Goal: Task Accomplishment & Management: Use online tool/utility

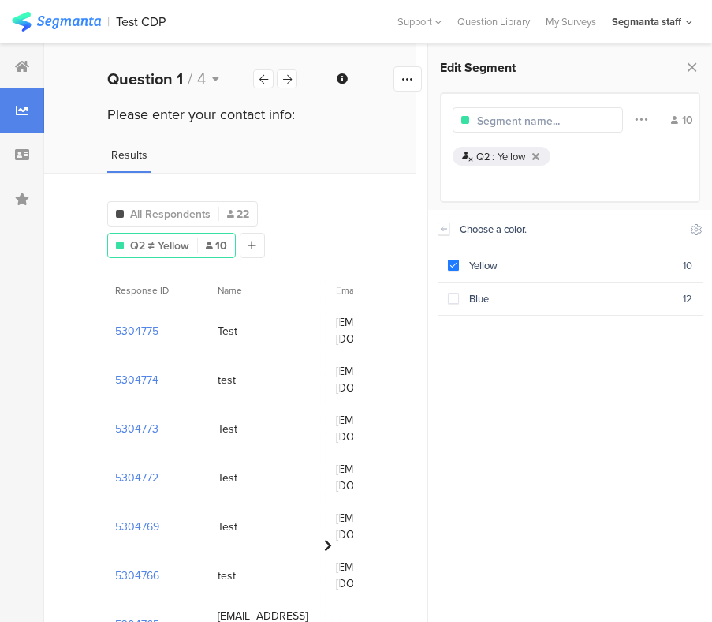
click at [517, 352] on div "Choose a color. Yellow 10 Blue 12" at bounding box center [570, 411] width 265 height 402
click at [603, 446] on div "Choose a color. Yellow 10 Blue 12" at bounding box center [570, 411] width 265 height 402
click at [477, 349] on div "Choose a color. Yellow 10 Blue 12" at bounding box center [570, 411] width 265 height 402
click at [657, 346] on div "Choose a color. Yellow 10 Blue 12" at bounding box center [570, 411] width 265 height 402
click at [689, 234] on div "Choose a color." at bounding box center [570, 229] width 265 height 39
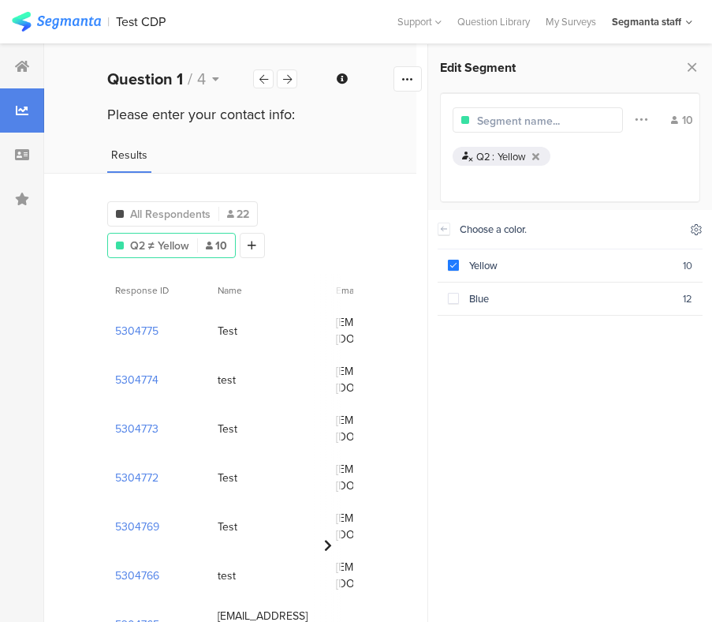
click at [694, 234] on icon at bounding box center [696, 229] width 13 height 13
click at [696, 231] on icon at bounding box center [697, 229] width 10 height 10
click at [548, 265] on icon at bounding box center [548, 269] width 13 height 13
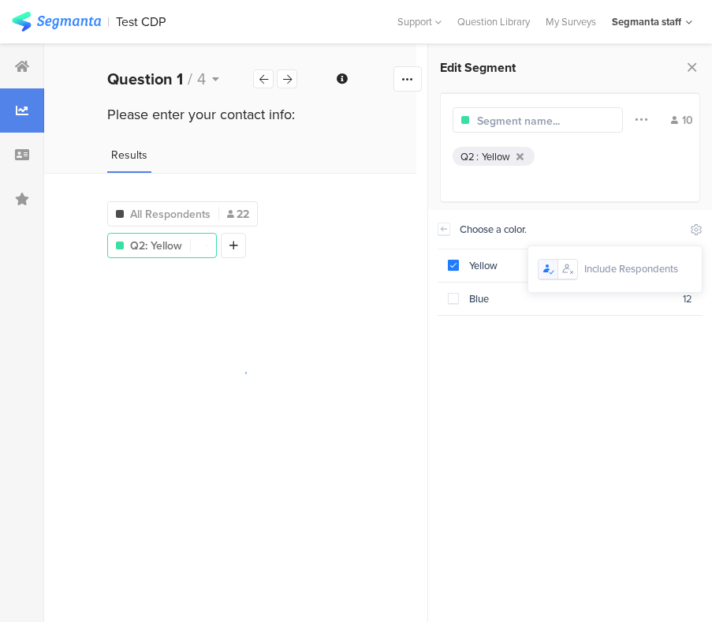
click at [500, 460] on div "Choose a color. Yellow 10 Blue 12" at bounding box center [570, 411] width 265 height 402
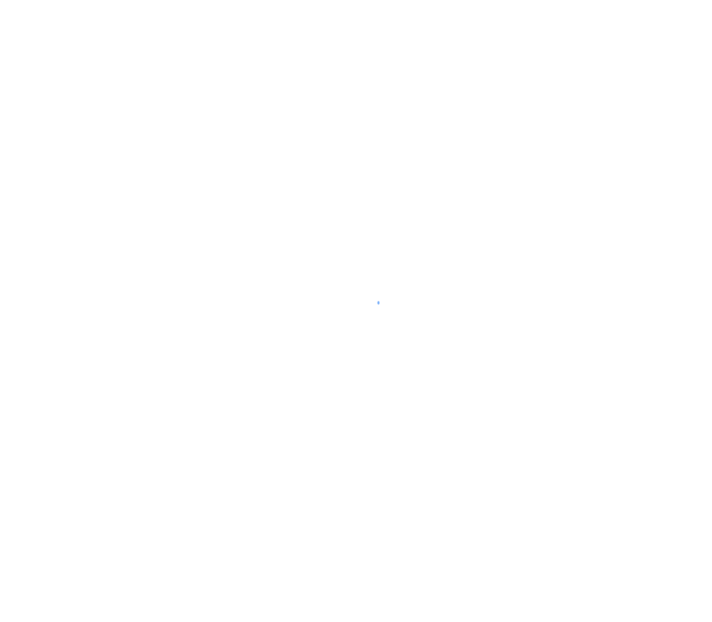
click at [450, 65] on div at bounding box center [356, 311] width 712 height 622
click at [252, 50] on div at bounding box center [356, 311] width 712 height 622
click at [241, 81] on div at bounding box center [356, 311] width 712 height 622
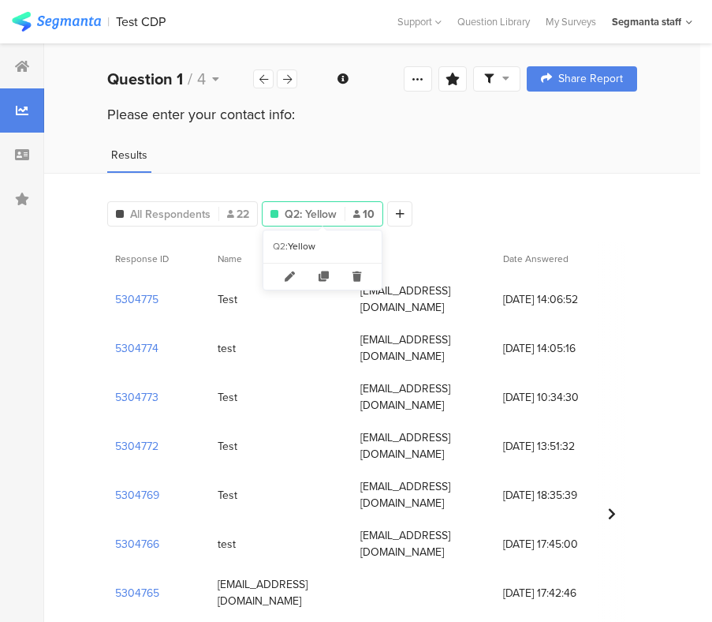
click at [326, 216] on span "Q2: Yellow" at bounding box center [311, 214] width 52 height 17
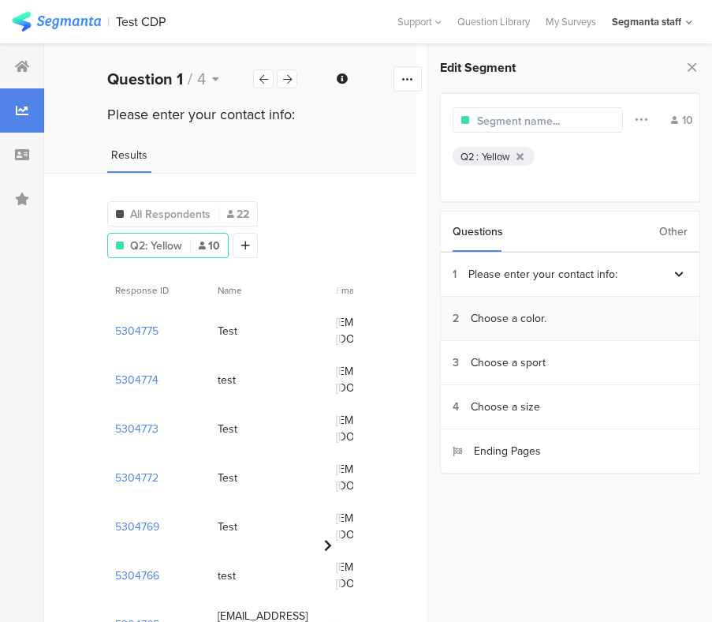
click at [554, 319] on section "2 Choose a color." at bounding box center [570, 319] width 259 height 44
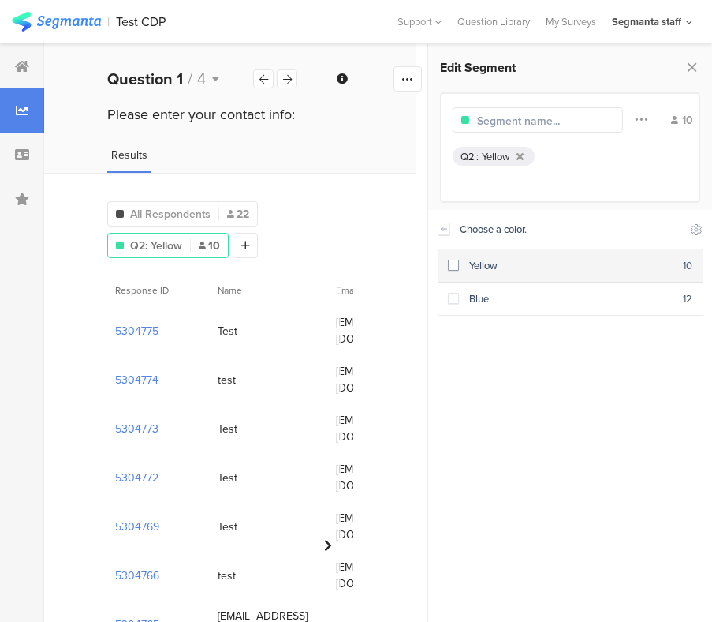
click at [454, 269] on span at bounding box center [453, 265] width 11 height 11
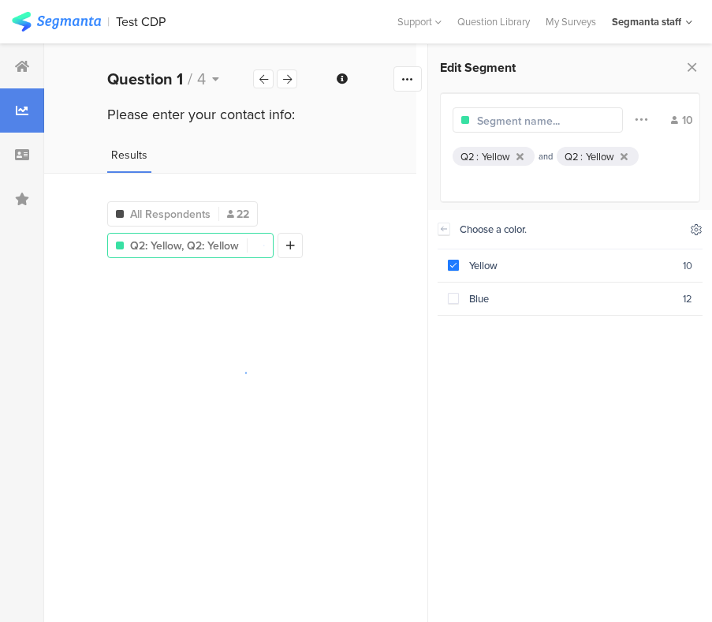
click at [701, 236] on icon at bounding box center [696, 229] width 13 height 13
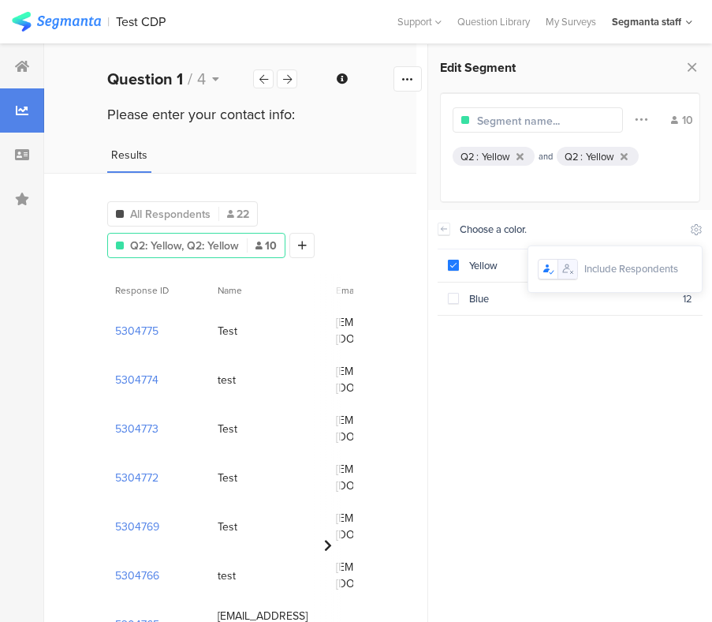
click at [572, 275] on icon at bounding box center [568, 269] width 13 height 13
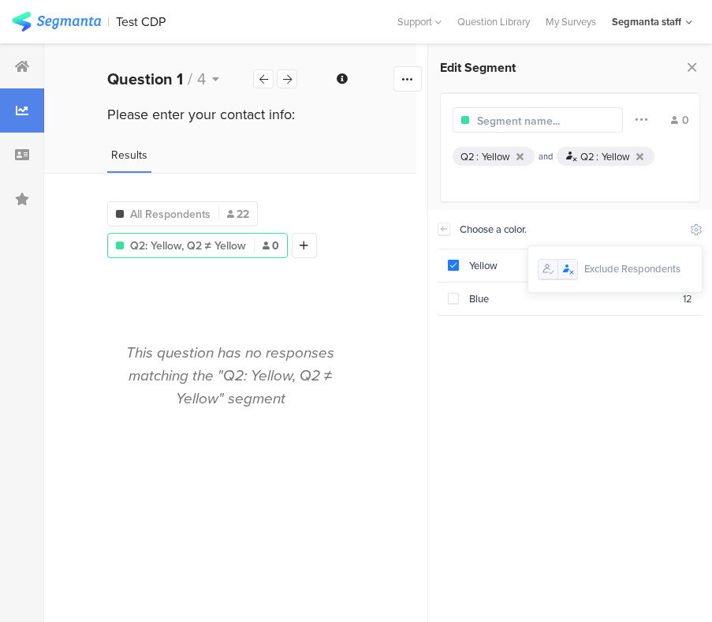
click at [548, 267] on icon at bounding box center [547, 268] width 7 height 9
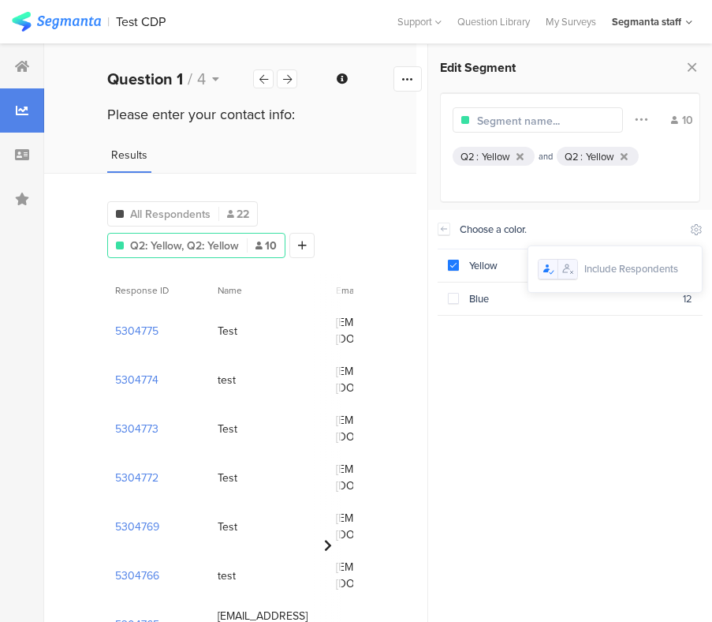
click at [568, 279] on div at bounding box center [558, 269] width 40 height 21
click at [568, 271] on icon at bounding box center [568, 269] width 13 height 13
click at [544, 267] on icon at bounding box center [548, 269] width 13 height 13
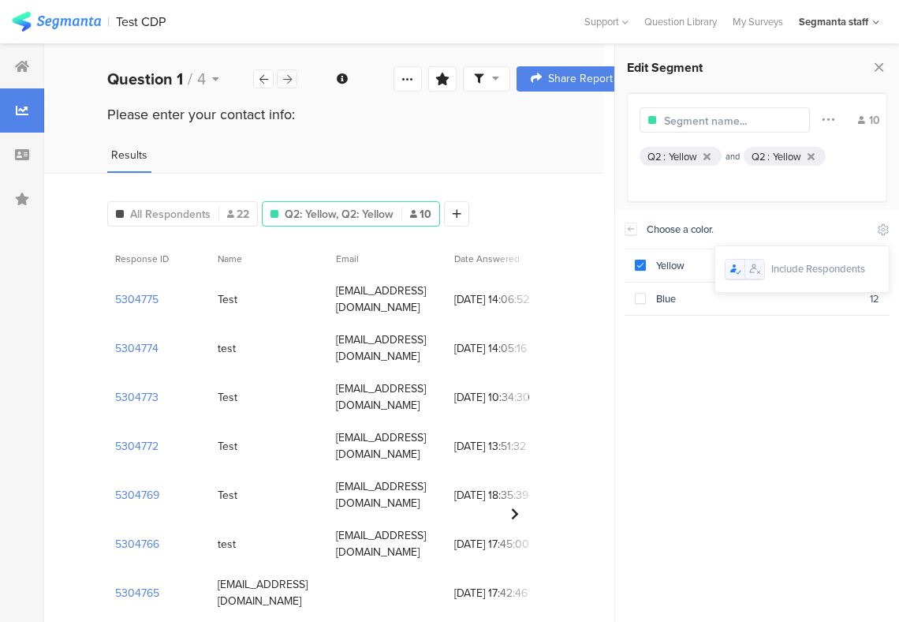
click at [287, 74] on icon at bounding box center [287, 79] width 9 height 10
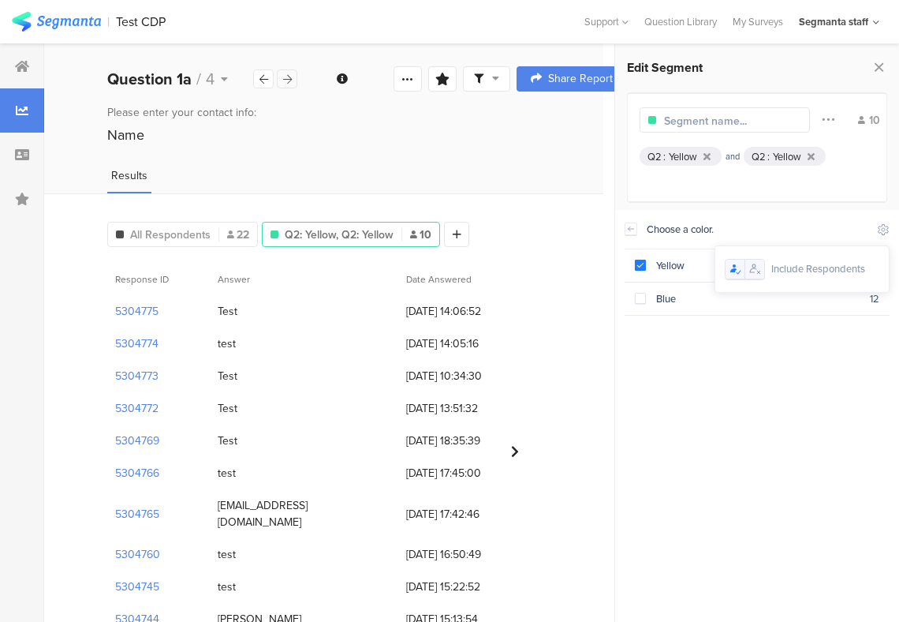
click at [283, 75] on icon at bounding box center [287, 79] width 9 height 10
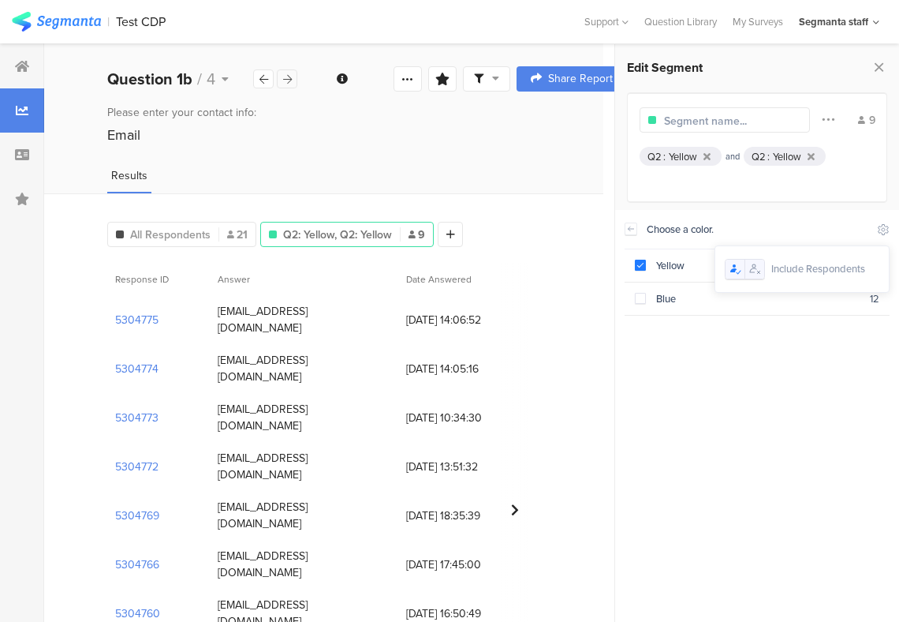
click at [283, 75] on icon at bounding box center [287, 79] width 9 height 10
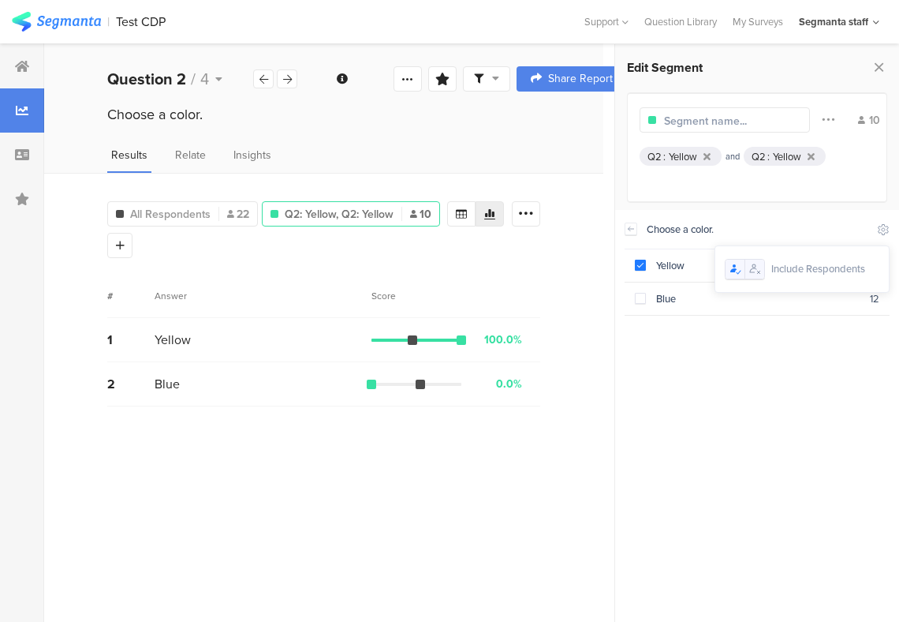
click at [663, 368] on div "Choose a color. Yellow 10 Blue 12" at bounding box center [757, 411] width 265 height 402
click at [630, 232] on icon at bounding box center [631, 229] width 11 height 13
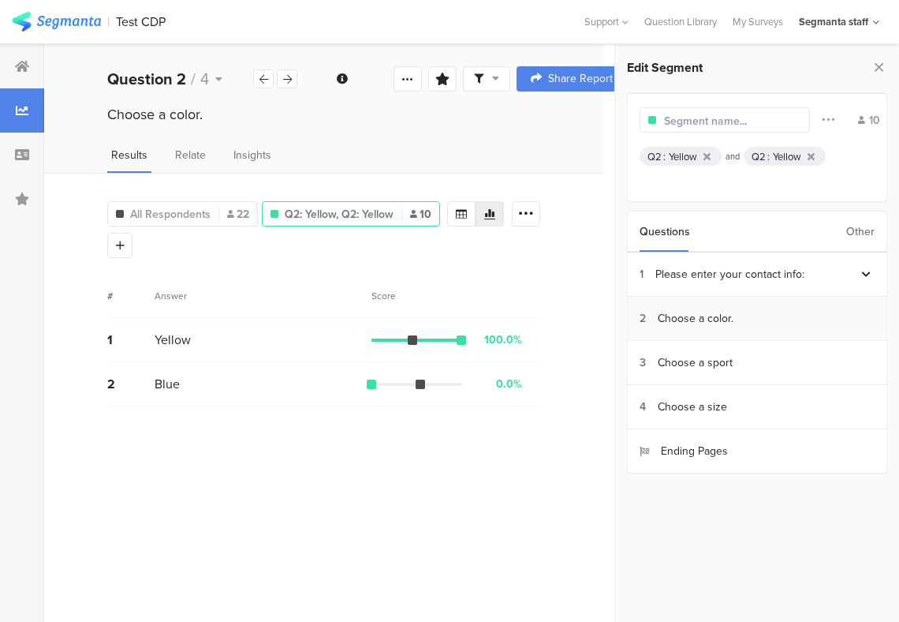
click at [704, 321] on div "Choose a color." at bounding box center [696, 318] width 76 height 17
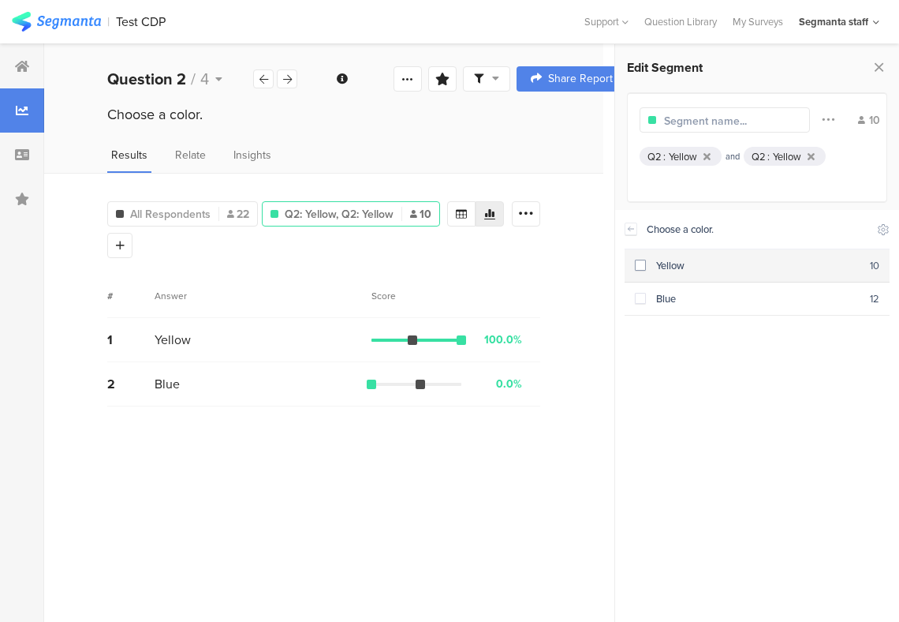
click at [640, 261] on span at bounding box center [640, 265] width 11 height 11
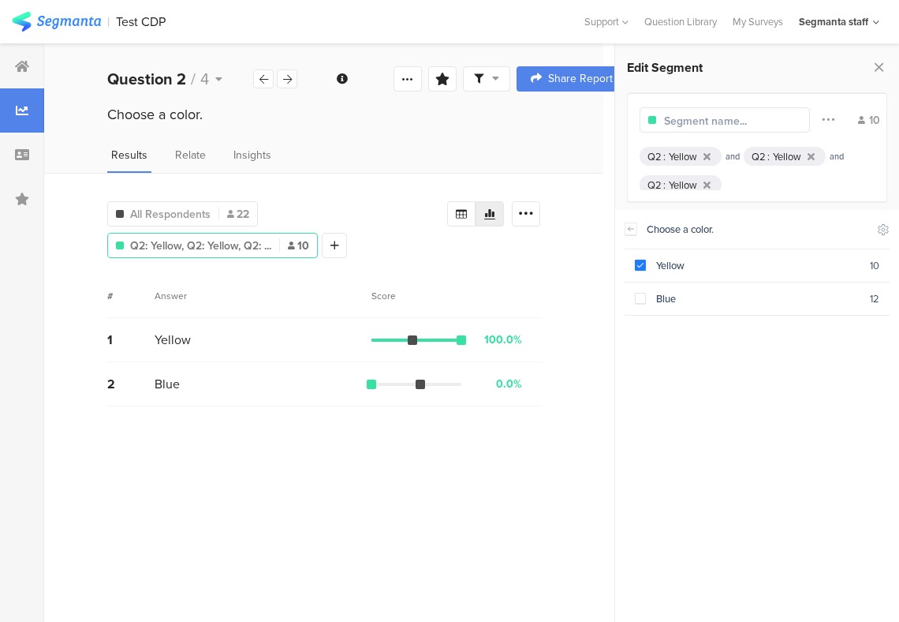
click at [756, 353] on div "Choose a color. Include Respondents Yellow 10 Blue 12" at bounding box center [757, 411] width 265 height 402
click at [642, 296] on span at bounding box center [640, 298] width 11 height 11
click at [643, 260] on span at bounding box center [640, 265] width 11 height 11
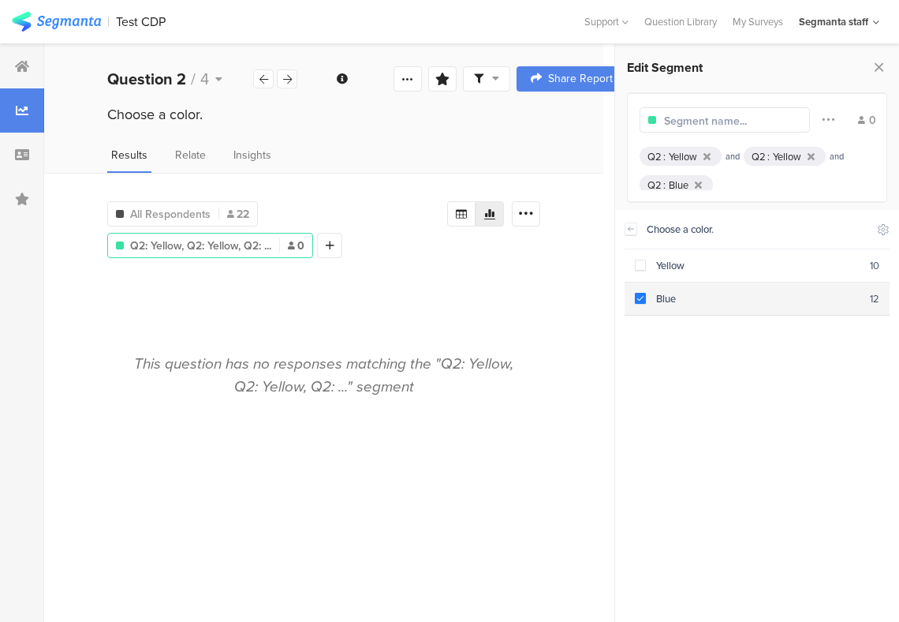
click at [642, 301] on span at bounding box center [640, 298] width 11 height 11
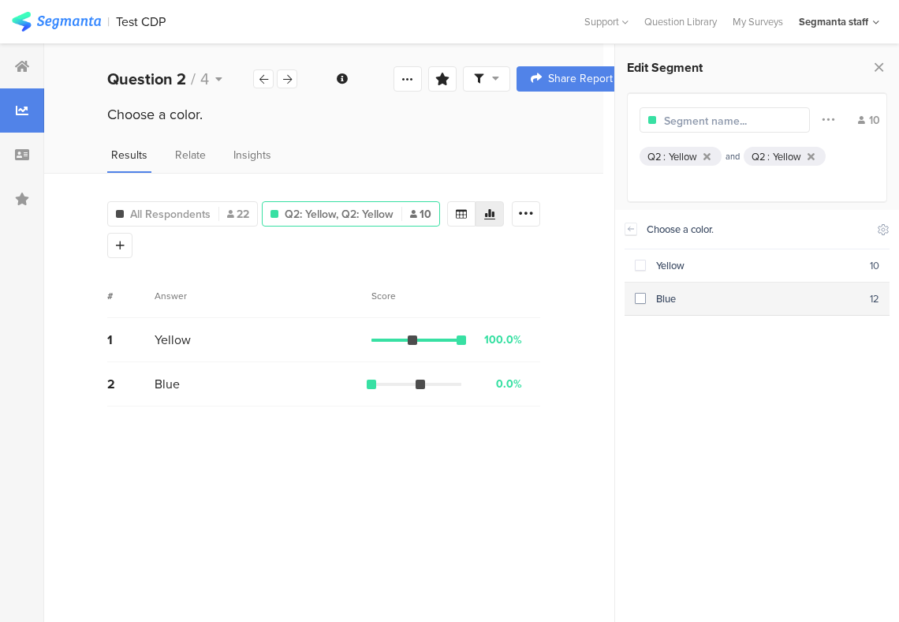
click at [641, 301] on span at bounding box center [640, 298] width 11 height 11
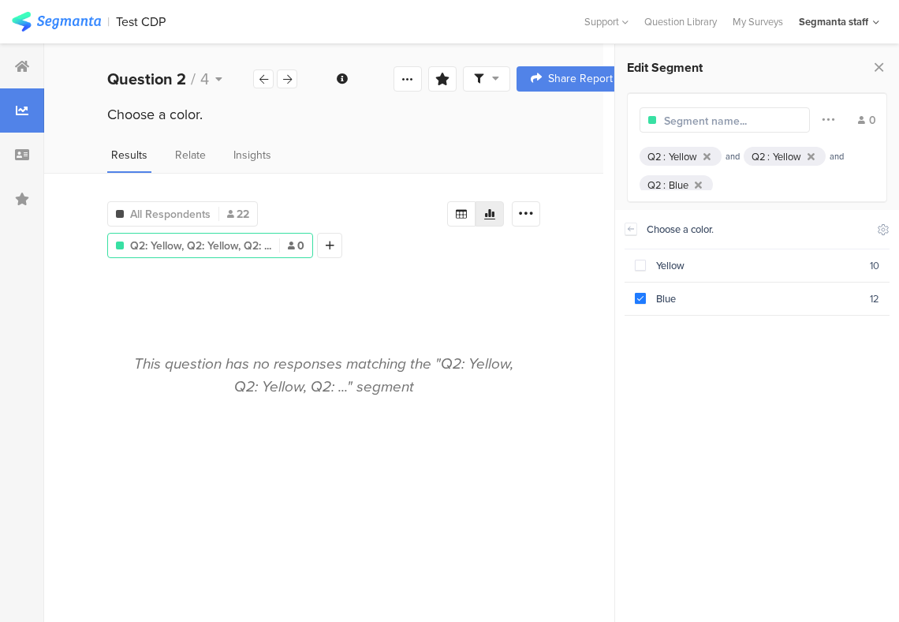
click at [439, 298] on div "This question has no responses matching the "Q2: Yellow, Q2: Yellow, Q2: ..." s…" at bounding box center [323, 442] width 433 height 336
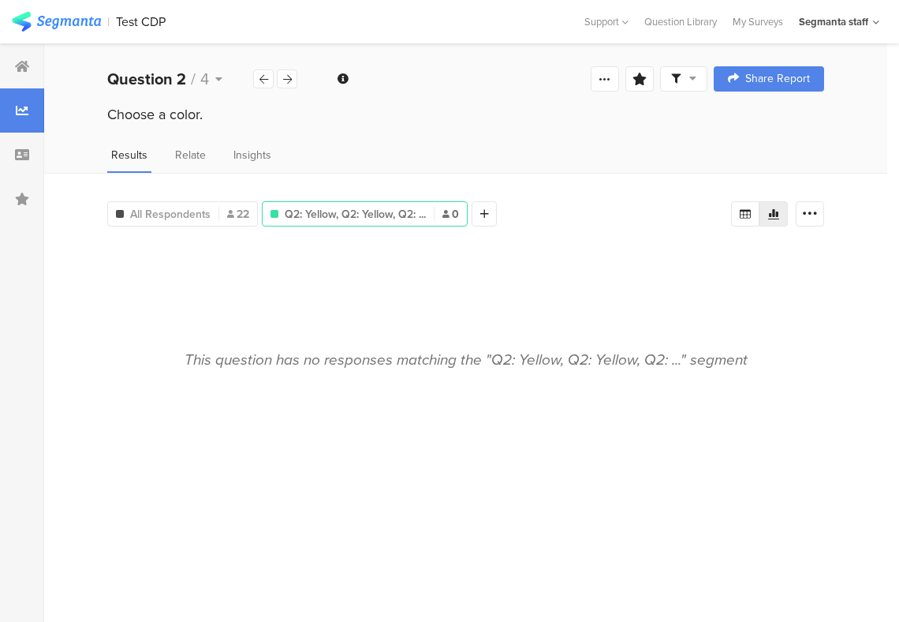
click at [565, 340] on div "This question has no responses matching the "Q2: Yellow, Q2: Yellow, Q2: ..." s…" at bounding box center [465, 426] width 717 height 368
click at [315, 212] on span "Q2: Yellow, Q2: Yellow, Q2: ..." at bounding box center [355, 214] width 141 height 17
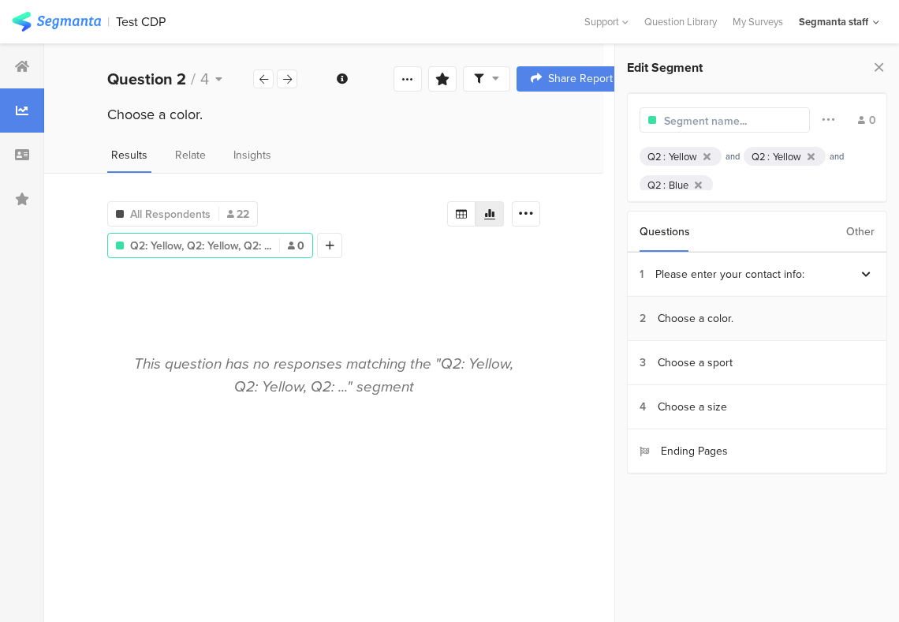
click at [765, 312] on section "2 Choose a color." at bounding box center [757, 319] width 259 height 44
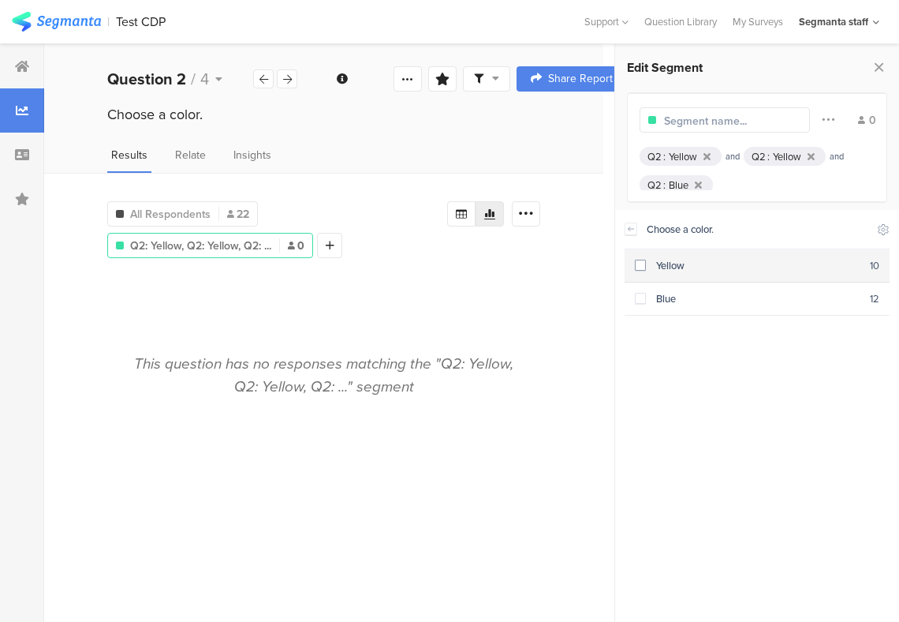
click at [643, 266] on span at bounding box center [640, 265] width 11 height 11
click at [886, 236] on div "Include Respondents" at bounding box center [883, 229] width 13 height 38
click at [885, 228] on icon at bounding box center [884, 229] width 10 height 10
click at [521, 311] on div "This question has no responses matching the "Q2: Yellow, Q2: Yellow, Q2: ..." s…" at bounding box center [323, 442] width 433 height 336
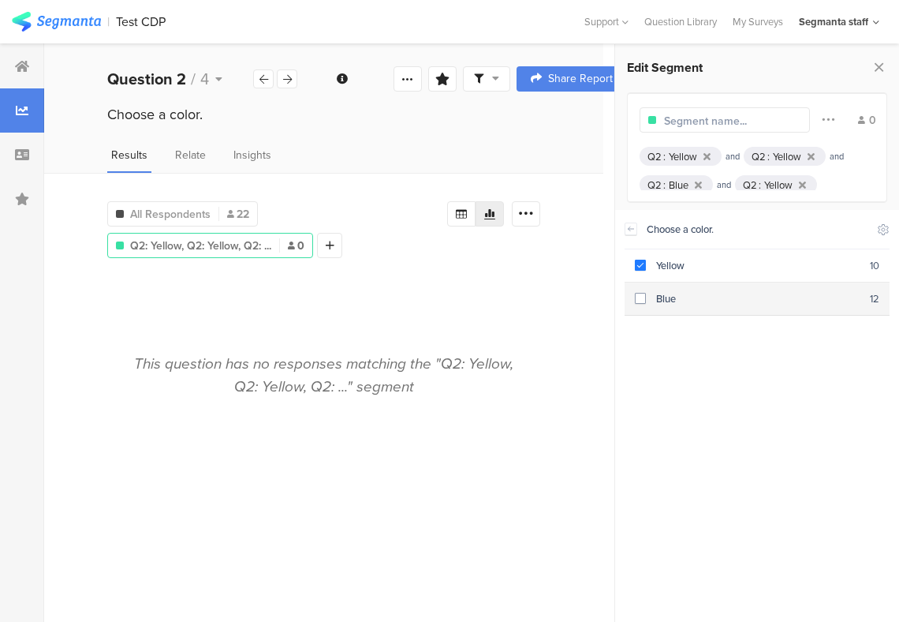
click at [832, 297] on div "Blue" at bounding box center [758, 298] width 224 height 15
click at [885, 234] on icon at bounding box center [884, 229] width 10 height 10
click at [765, 268] on div at bounding box center [745, 269] width 40 height 21
click at [757, 268] on icon at bounding box center [755, 269] width 13 height 13
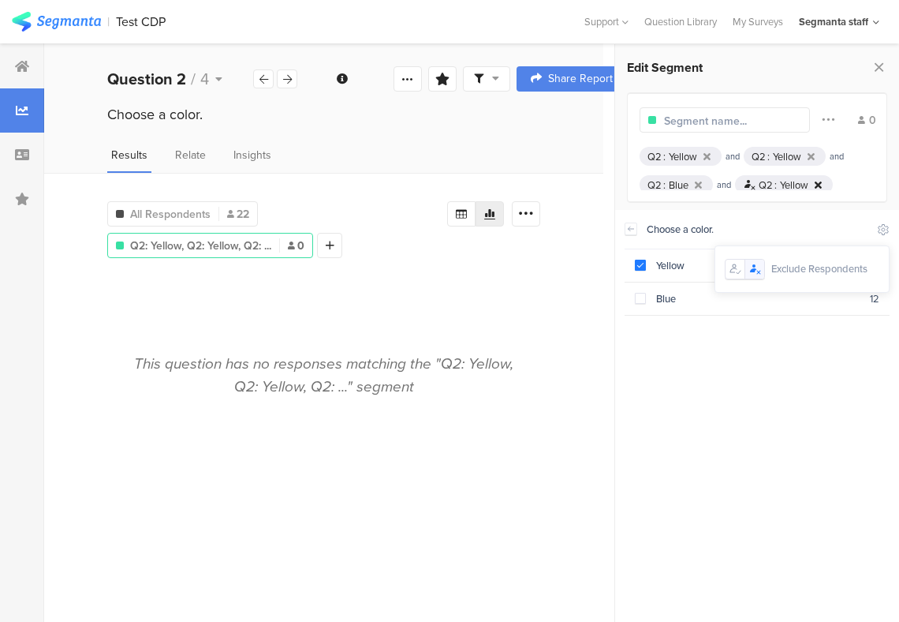
click at [819, 180] on icon at bounding box center [818, 185] width 7 height 10
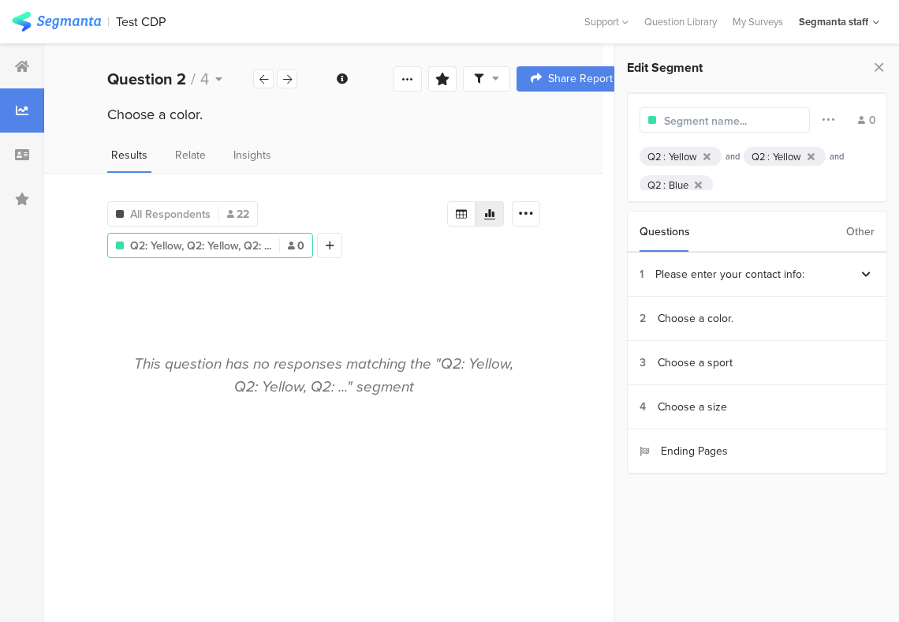
click at [704, 177] on div "Q2 : Blue" at bounding box center [676, 184] width 73 height 19
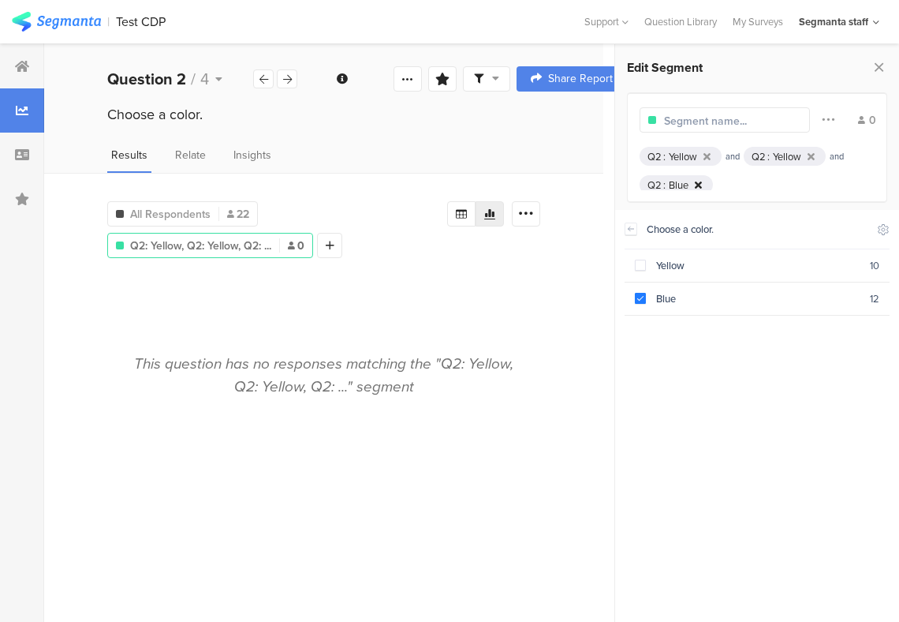
click at [705, 183] on div at bounding box center [698, 185] width 13 height 10
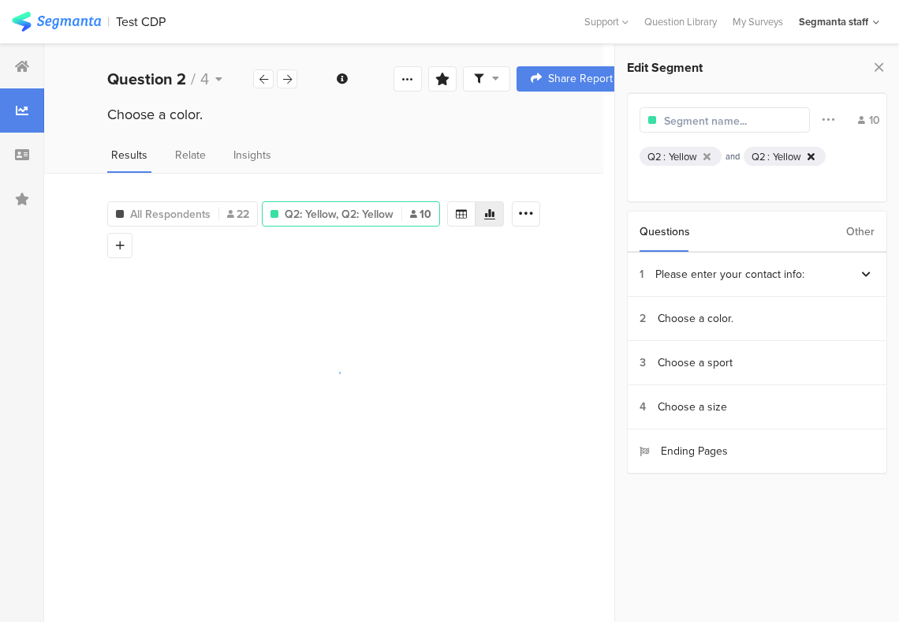
click at [815, 159] on icon at bounding box center [811, 156] width 7 height 10
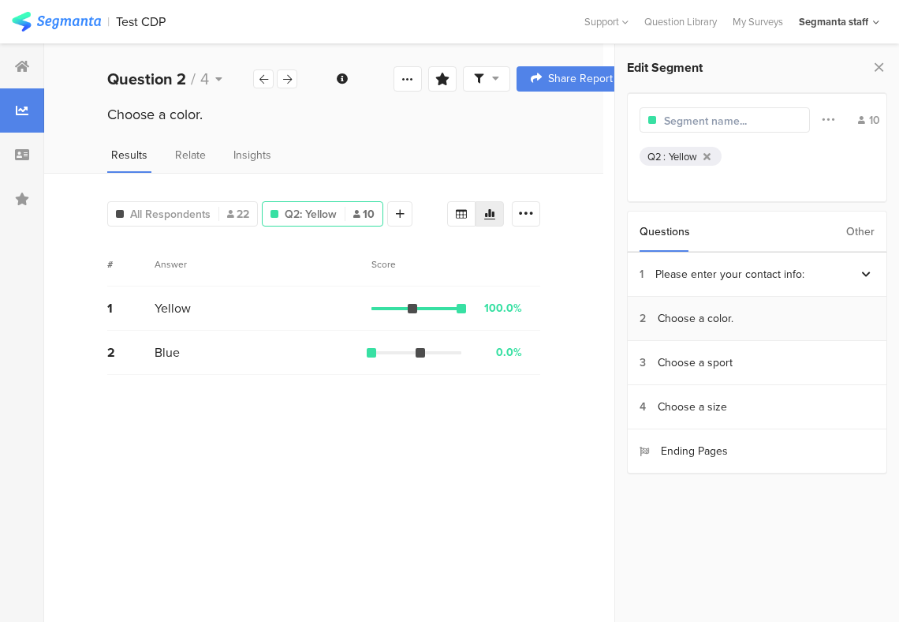
click at [739, 311] on section "2 Choose a color." at bounding box center [757, 319] width 259 height 44
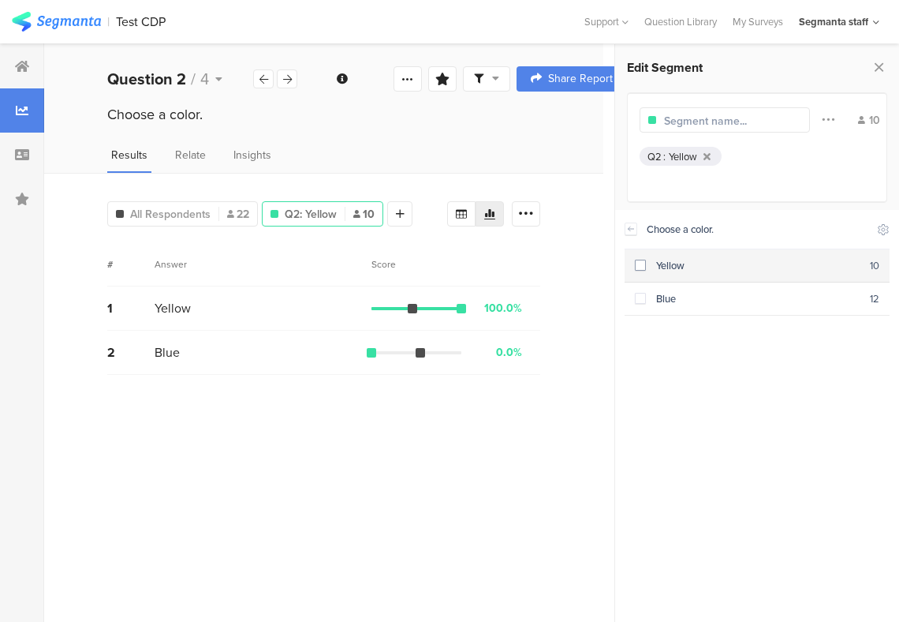
click at [646, 264] on div "Yellow" at bounding box center [758, 265] width 224 height 15
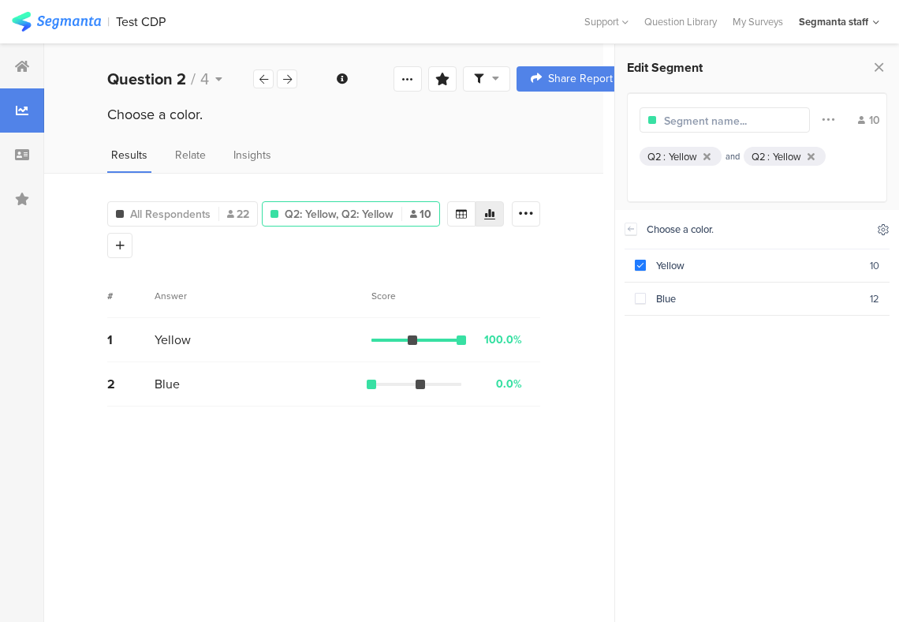
click at [889, 230] on icon at bounding box center [883, 229] width 13 height 13
click at [754, 271] on icon at bounding box center [753, 268] width 7 height 9
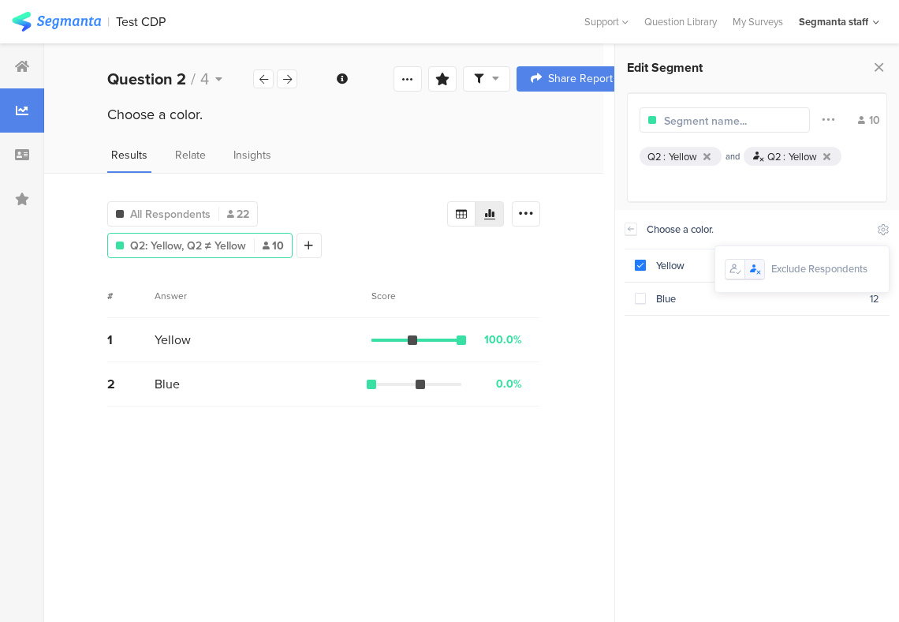
click at [767, 372] on div "Choose a color. Yellow 10 Blue 12" at bounding box center [757, 411] width 265 height 402
click at [707, 156] on icon at bounding box center [707, 156] width 7 height 10
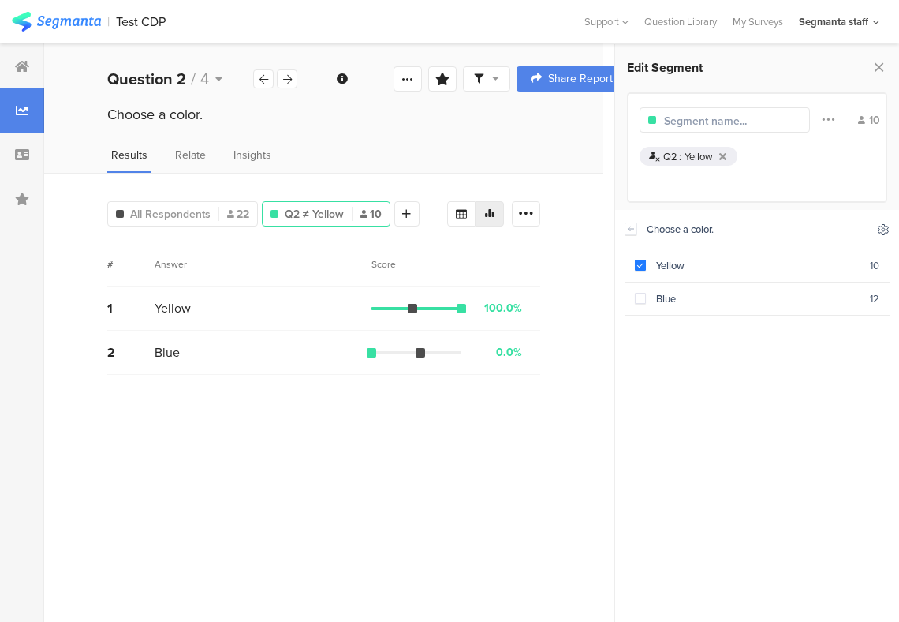
click at [888, 227] on icon at bounding box center [884, 229] width 10 height 10
click at [735, 269] on icon at bounding box center [735, 269] width 13 height 13
click at [754, 272] on icon at bounding box center [753, 268] width 7 height 9
click at [657, 360] on div "Choose a color. Yellow 10 Blue 12" at bounding box center [757, 411] width 265 height 402
click at [881, 231] on icon at bounding box center [884, 229] width 10 height 10
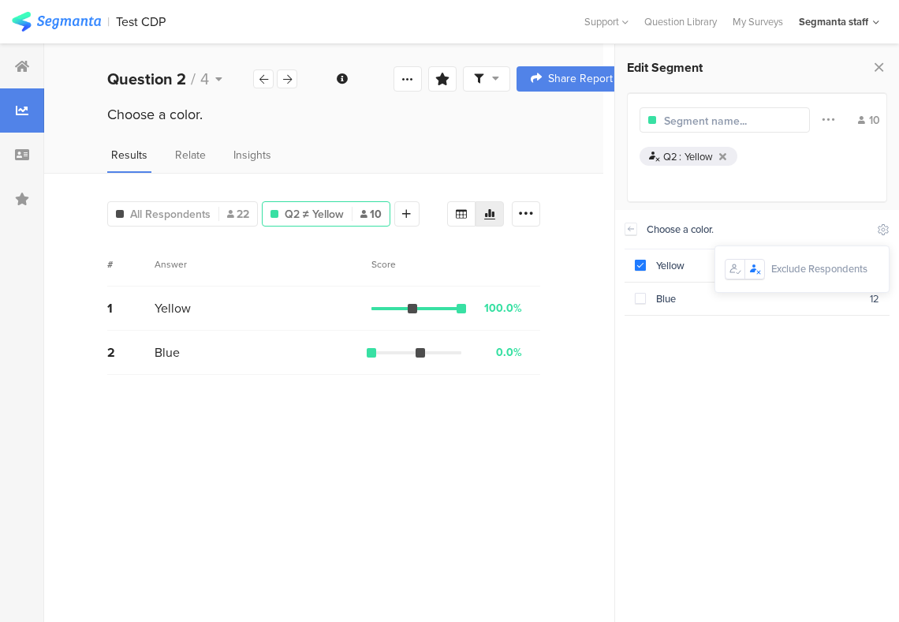
click at [745, 319] on div "Choose a color. Yellow 10 Blue 12" at bounding box center [757, 411] width 265 height 402
click at [724, 155] on icon at bounding box center [723, 156] width 7 height 10
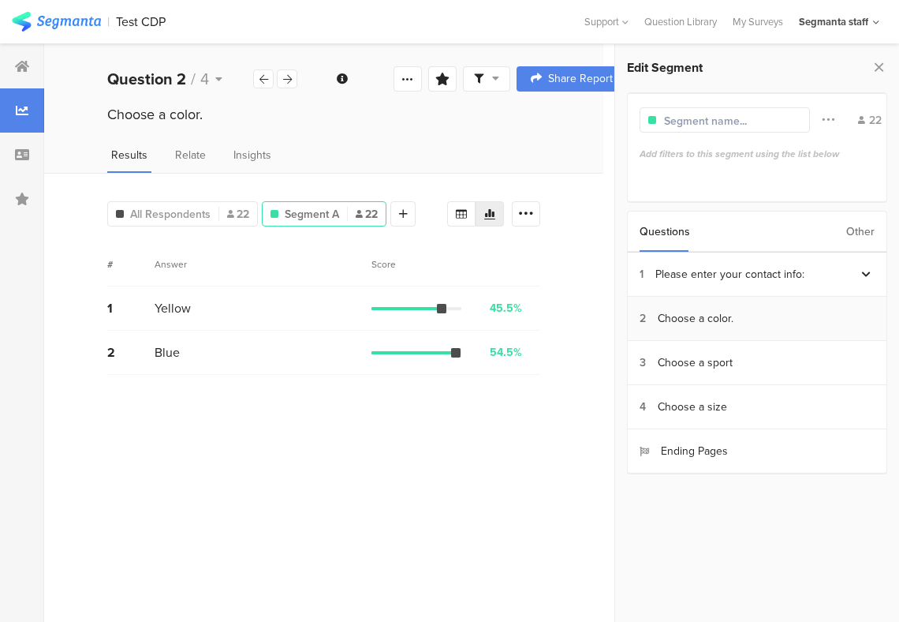
click at [702, 315] on div "Choose a color." at bounding box center [696, 318] width 76 height 17
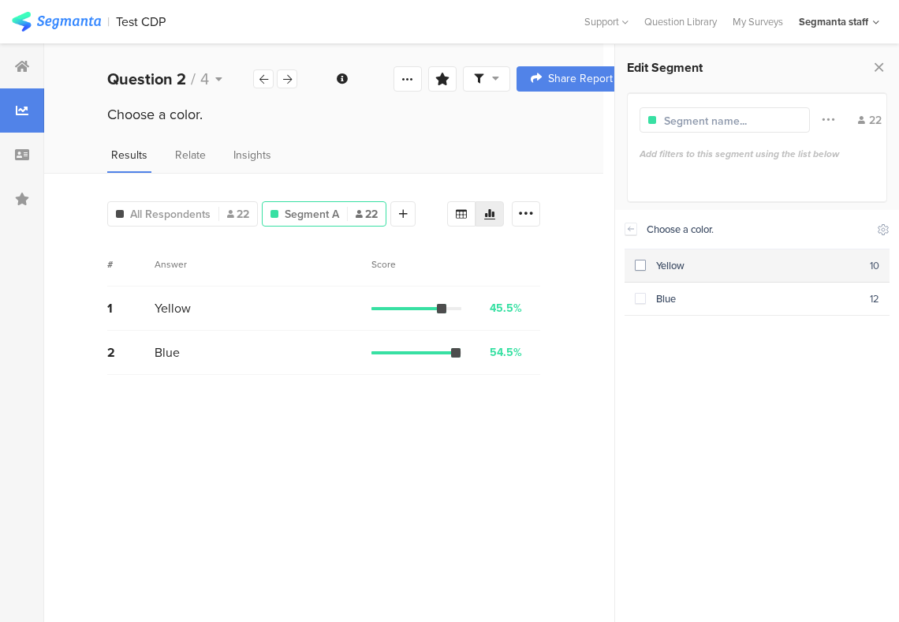
click at [693, 266] on div "Yellow" at bounding box center [758, 265] width 224 height 15
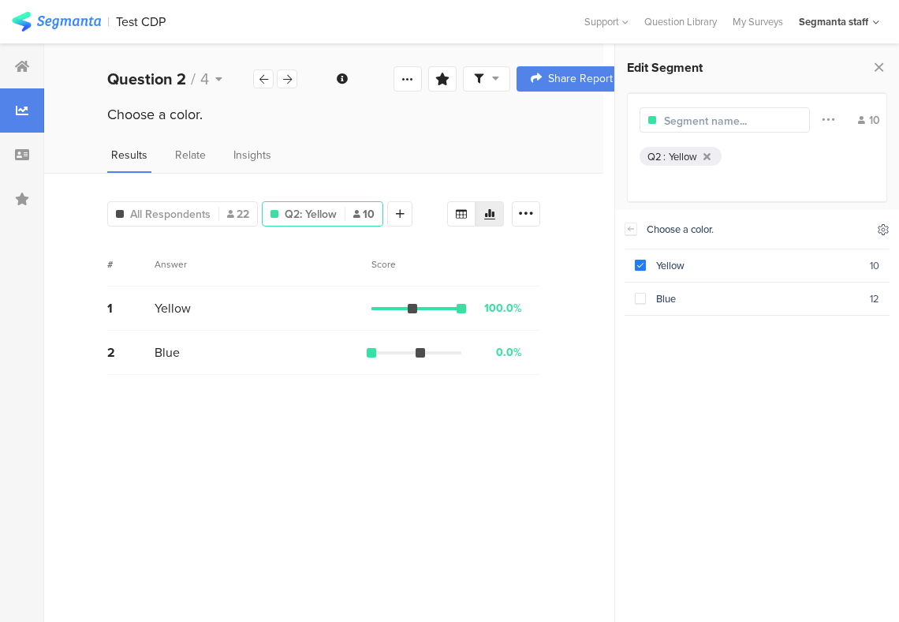
click at [879, 230] on icon at bounding box center [884, 229] width 10 height 10
click at [755, 271] on icon at bounding box center [755, 269] width 13 height 13
click at [755, 272] on icon at bounding box center [755, 269] width 13 height 13
click at [739, 271] on icon at bounding box center [735, 269] width 13 height 13
click at [761, 271] on div at bounding box center [755, 269] width 19 height 19
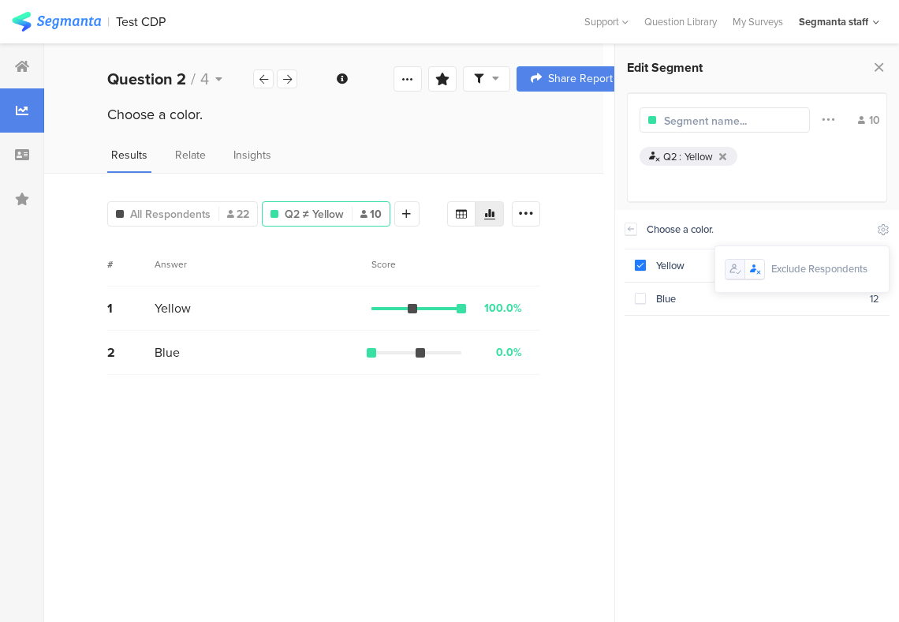
click at [765, 402] on div "Choose a color. Yellow 10 Blue 12" at bounding box center [757, 411] width 265 height 402
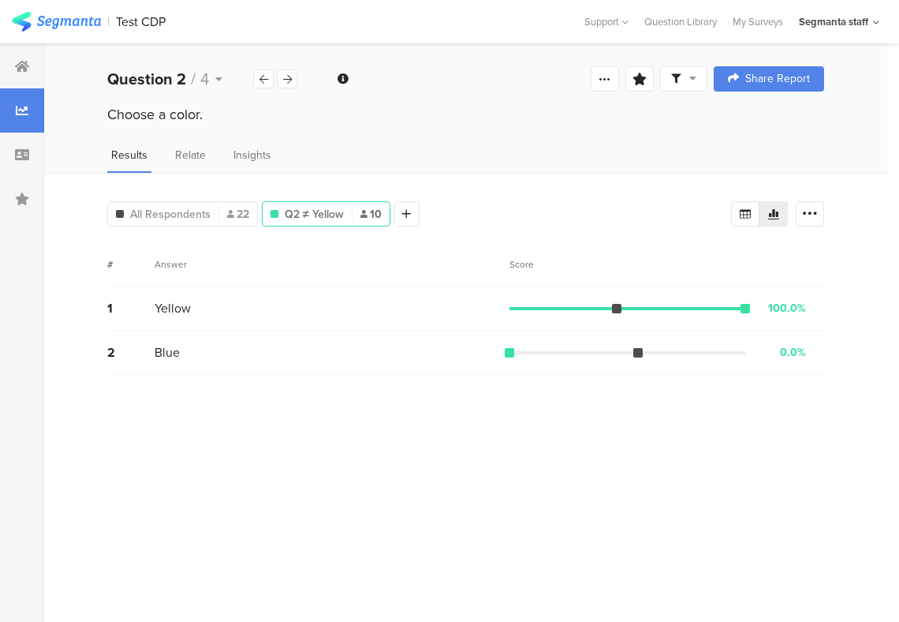
click at [689, 300] on div "1 Yellow 100.0% 10 votes" at bounding box center [465, 308] width 717 height 44
click at [344, 213] on div "Q2 ≠ Yellow 10" at bounding box center [326, 214] width 127 height 17
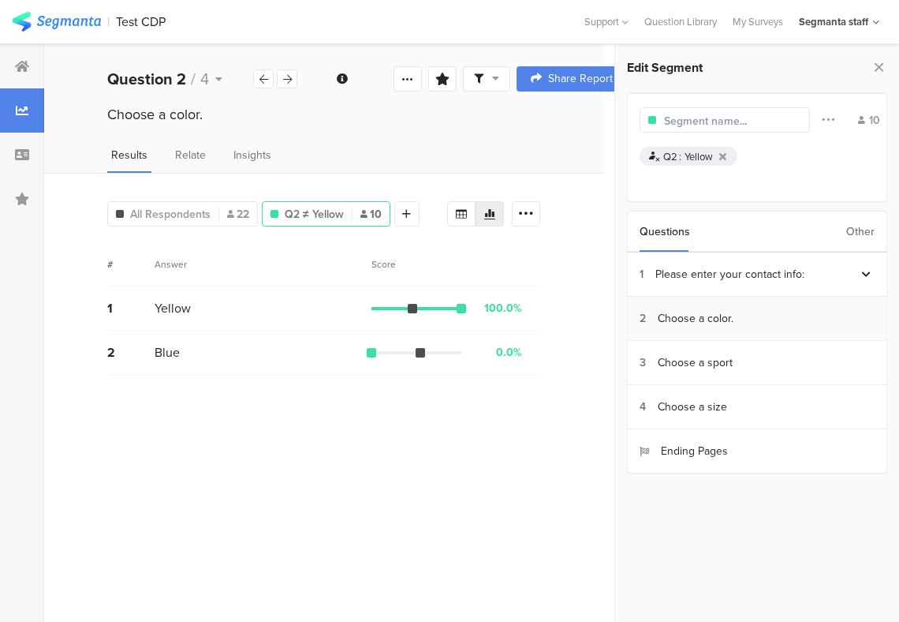
click at [730, 332] on section "2 Choose a color." at bounding box center [757, 319] width 259 height 44
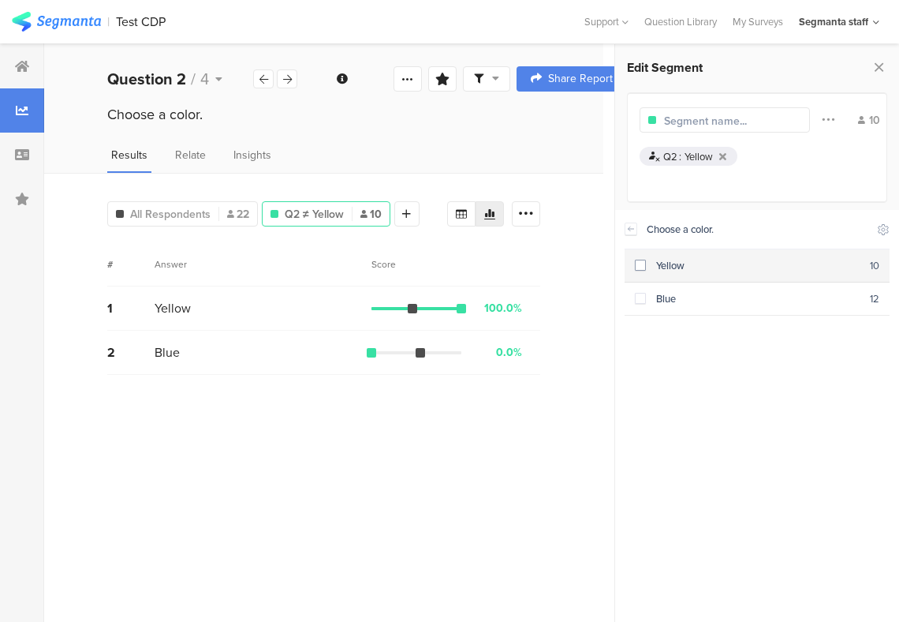
click at [645, 273] on section "Yellow 10" at bounding box center [757, 265] width 265 height 33
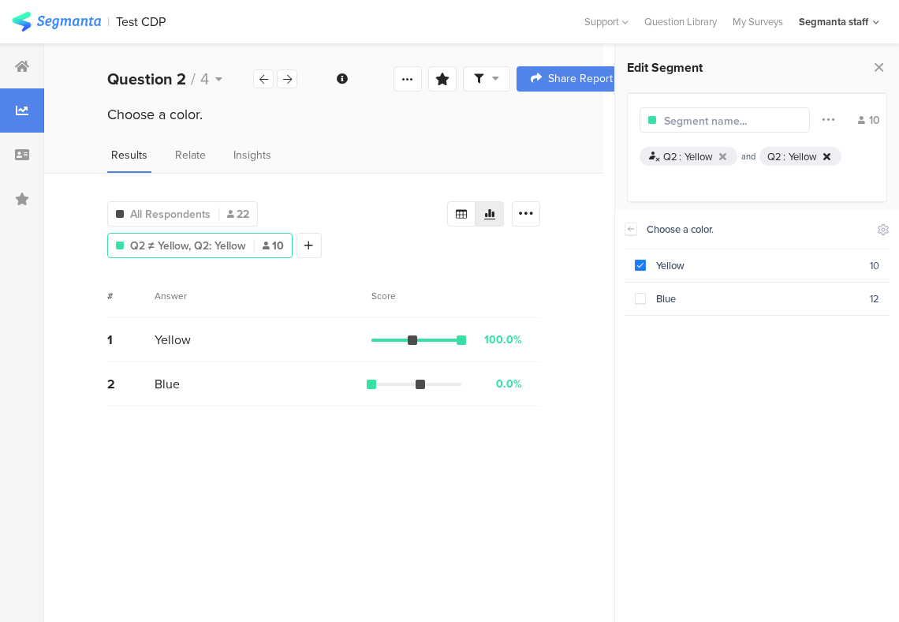
click at [829, 159] on icon at bounding box center [827, 156] width 7 height 10
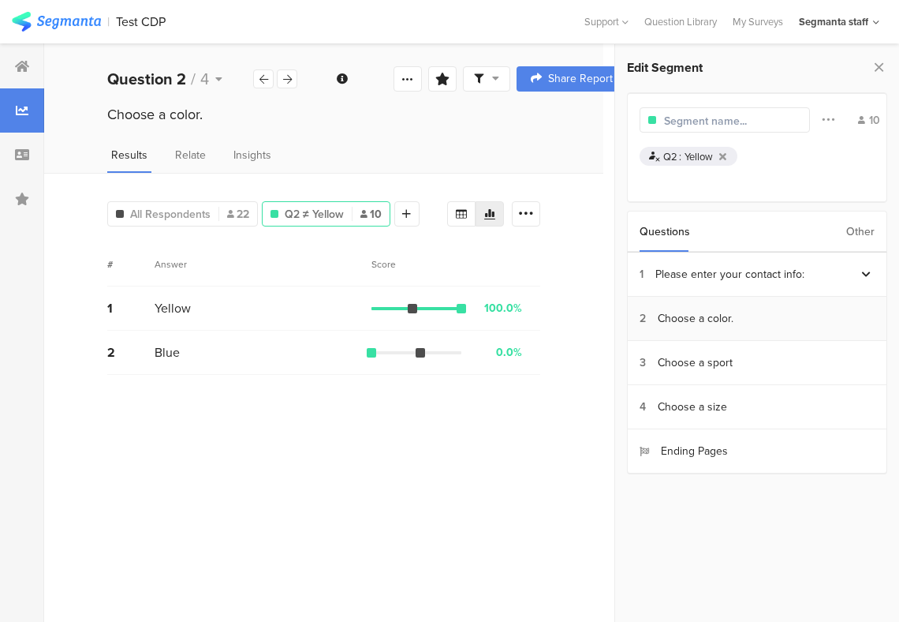
click at [743, 309] on section "2 Choose a color." at bounding box center [757, 319] width 259 height 44
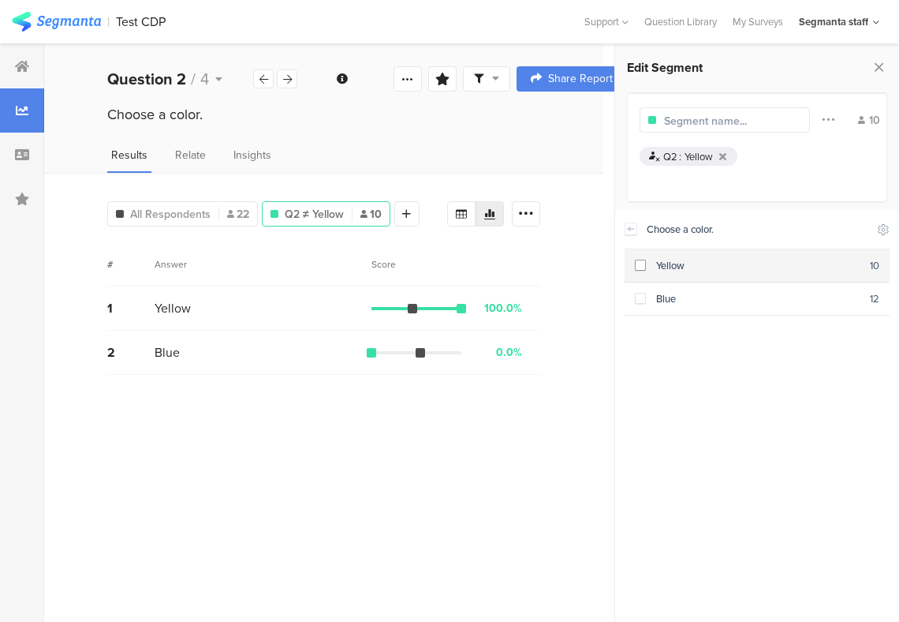
click at [696, 265] on div "Yellow" at bounding box center [758, 265] width 224 height 15
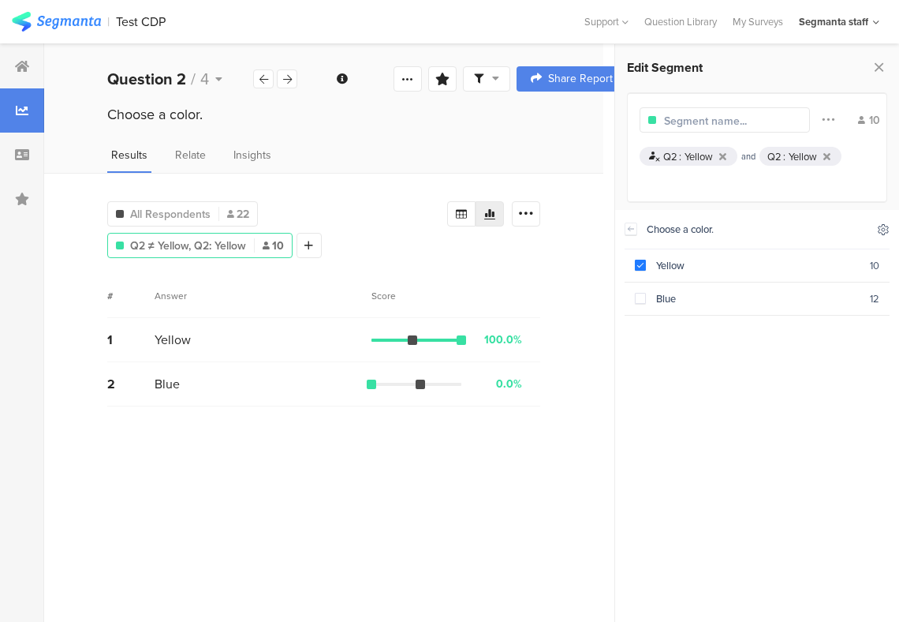
click at [880, 226] on icon at bounding box center [883, 229] width 13 height 13
click at [764, 267] on div at bounding box center [755, 269] width 19 height 19
click at [750, 212] on div "Choose a color." at bounding box center [757, 229] width 265 height 39
click at [724, 153] on icon at bounding box center [723, 156] width 7 height 10
